Goal: Use online tool/utility: Use online tool/utility

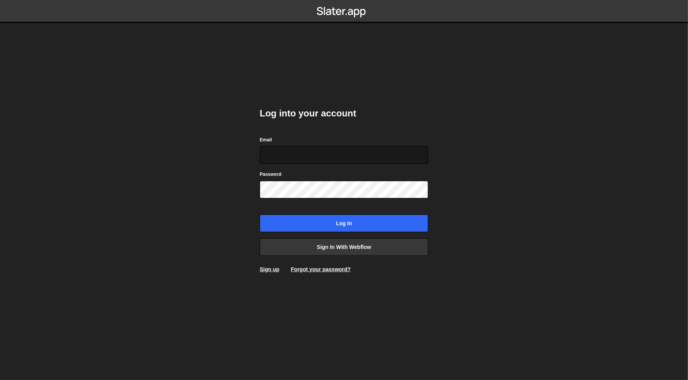
click at [322, 148] on input "Email" at bounding box center [344, 155] width 169 height 18
type input "[PERSON_NAME][EMAIL_ADDRESS][DOMAIN_NAME]"
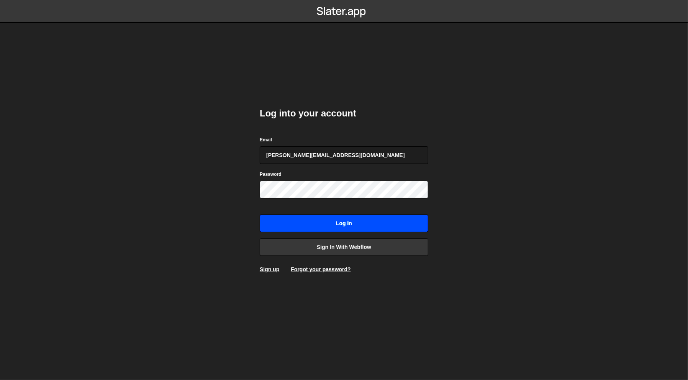
click at [323, 221] on input "Log in" at bounding box center [344, 224] width 169 height 18
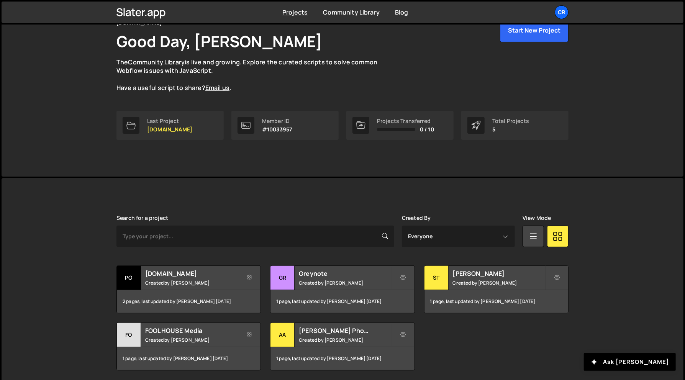
scroll to position [69, 0]
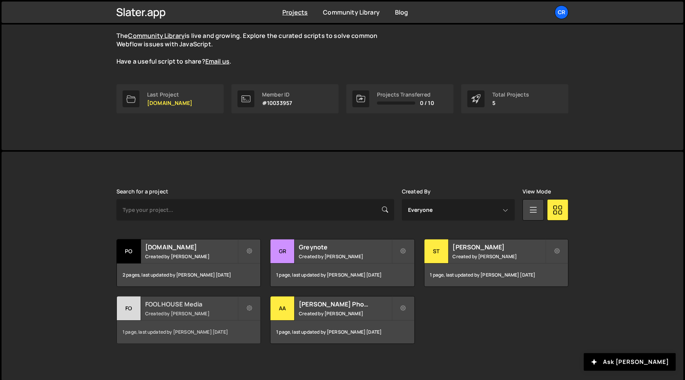
click at [172, 310] on small "Created by Aaron Nossek" at bounding box center [191, 313] width 92 height 7
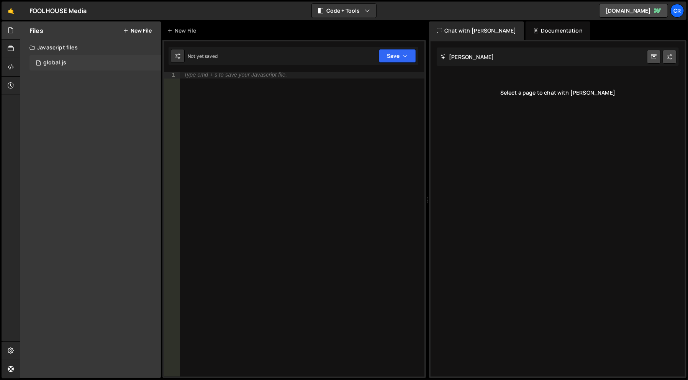
click at [69, 56] on div "1 global.js 0" at bounding box center [95, 62] width 131 height 15
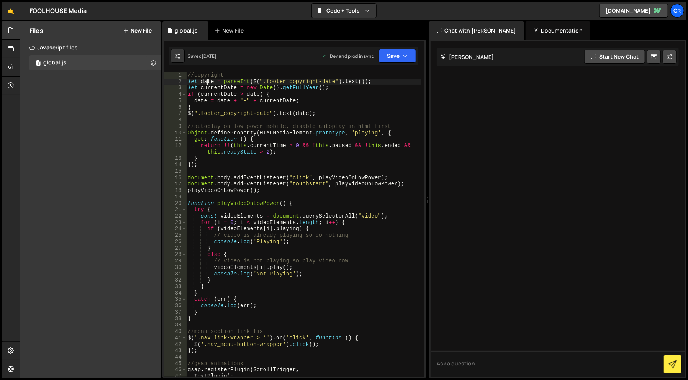
click at [208, 84] on div "//copyright let date = parseInt ( $ ( ".footer_copyright-date" ) . text ( )) ; …" at bounding box center [304, 231] width 236 height 318
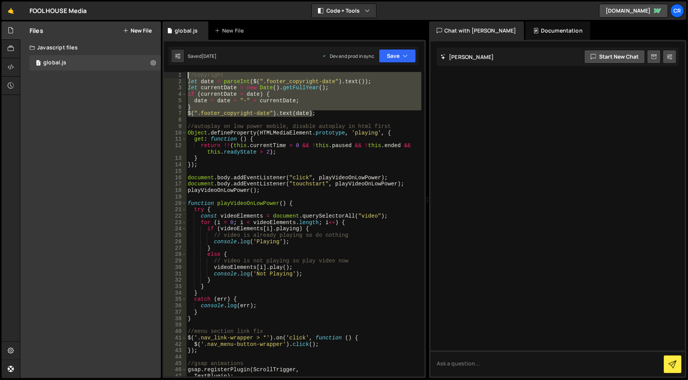
drag, startPoint x: 355, startPoint y: 117, endPoint x: 131, endPoint y: 71, distance: 228.7
click at [131, 71] on div "Files New File Javascript files 1 global.js 0 CSS files Copy share link Edit Fi…" at bounding box center [354, 199] width 668 height 357
type textarea "//copyright let date = parseInt($(".footer_copyright-date").text());"
